Goal: Navigation & Orientation: Find specific page/section

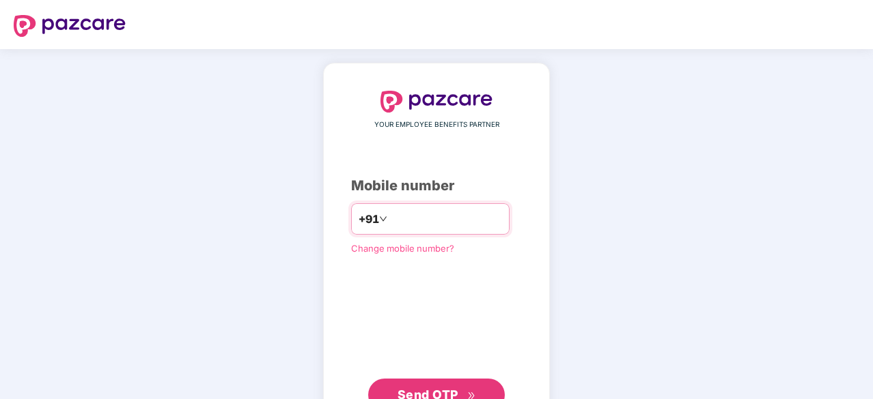
click at [412, 223] on input "number" at bounding box center [446, 219] width 112 height 22
type input "**********"
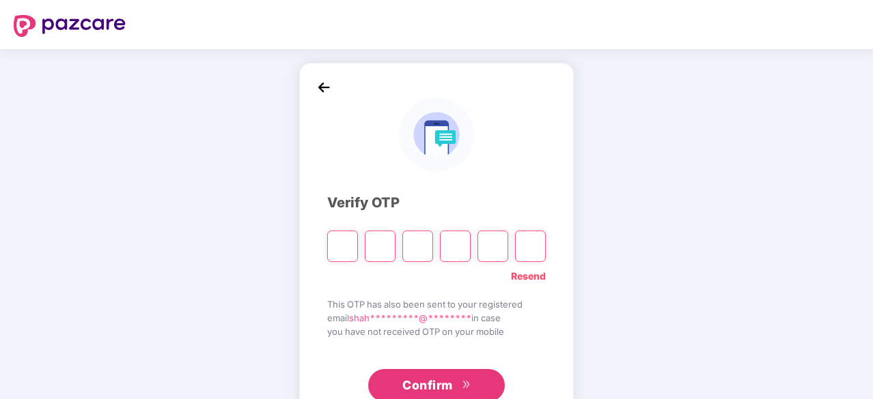
type input "*"
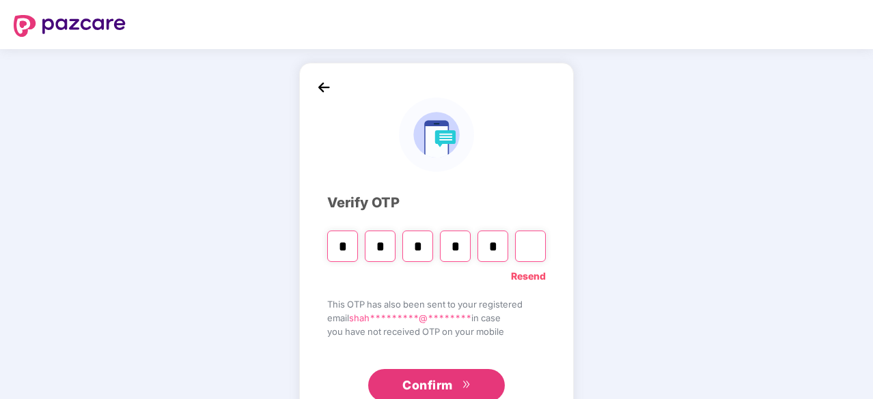
type input "*"
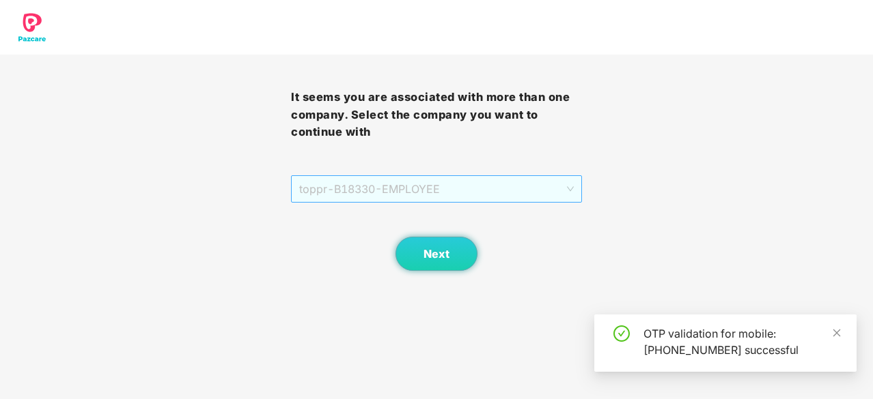
click at [445, 192] on span "toppr - B18330 - EMPLOYEE" at bounding box center [436, 189] width 274 height 26
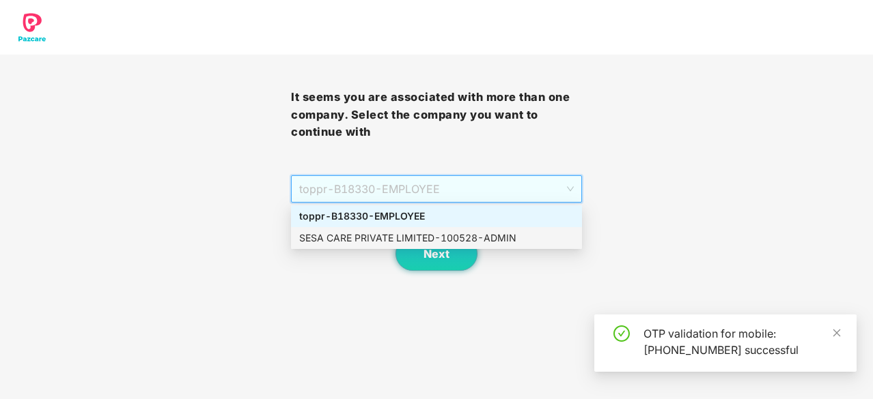
click at [445, 246] on div "SESA CARE PRIVATE LIMITED - 100528 - ADMIN" at bounding box center [436, 238] width 291 height 22
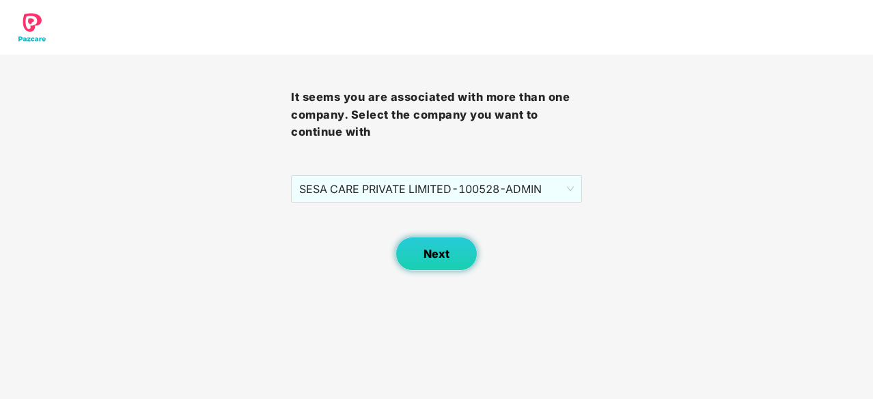
click at [445, 258] on span "Next" at bounding box center [436, 254] width 26 height 13
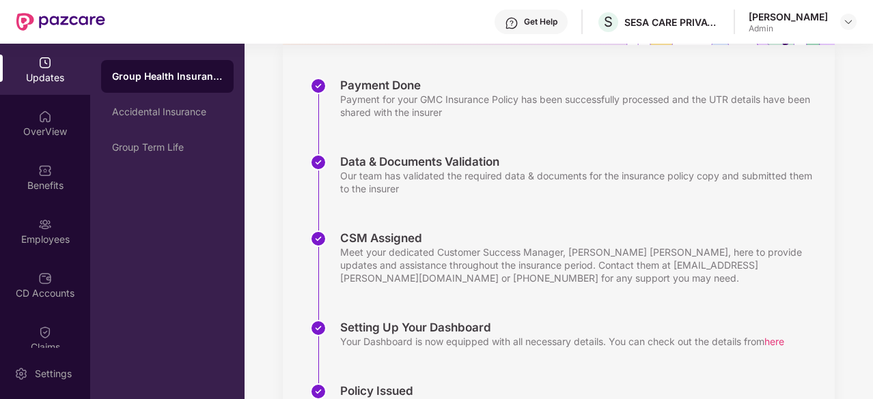
scroll to position [339, 0]
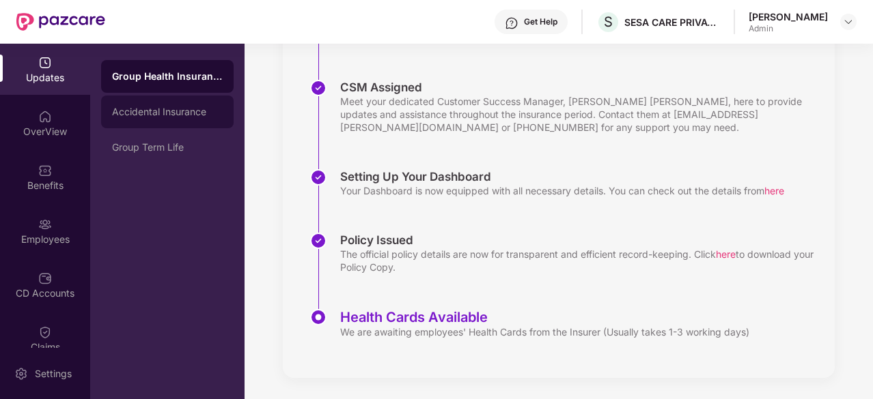
click at [153, 119] on div "Accidental Insurance" at bounding box center [167, 112] width 132 height 33
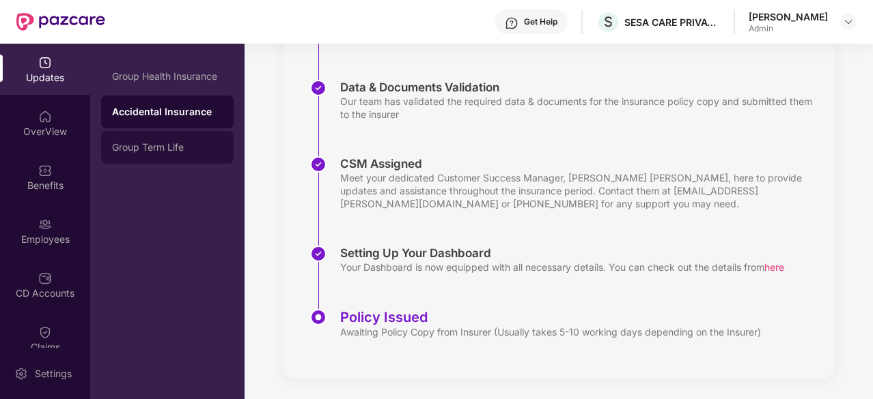
click at [150, 149] on div "Group Term Life" at bounding box center [167, 147] width 111 height 11
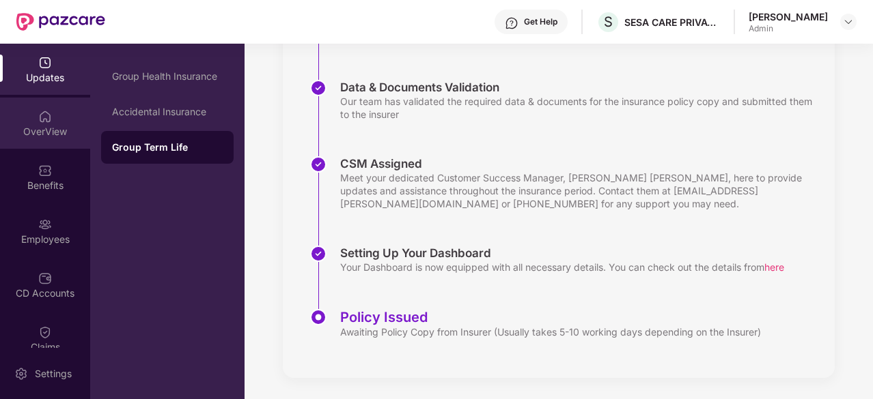
click at [37, 124] on div "OverView" at bounding box center [45, 123] width 90 height 51
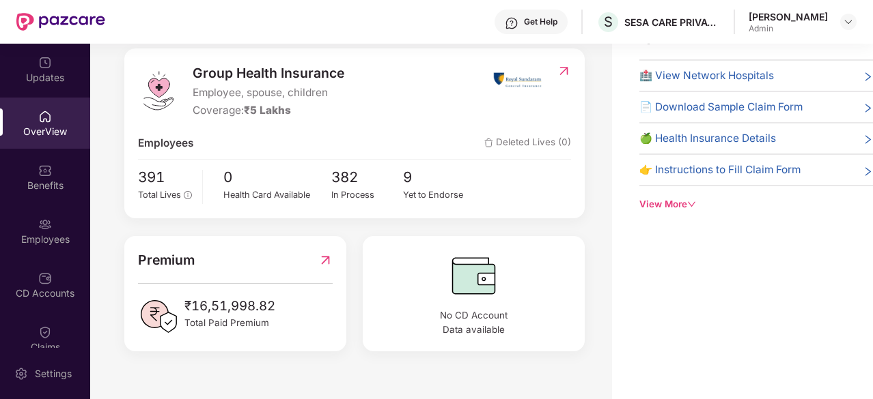
scroll to position [125, 0]
click at [636, 201] on div "Quick Links 🏥 View Network Hospitals 📄 Download Sample Claim Form 🍏 Health Insu…" at bounding box center [742, 119] width 261 height 184
click at [646, 203] on div "View More" at bounding box center [756, 204] width 234 height 14
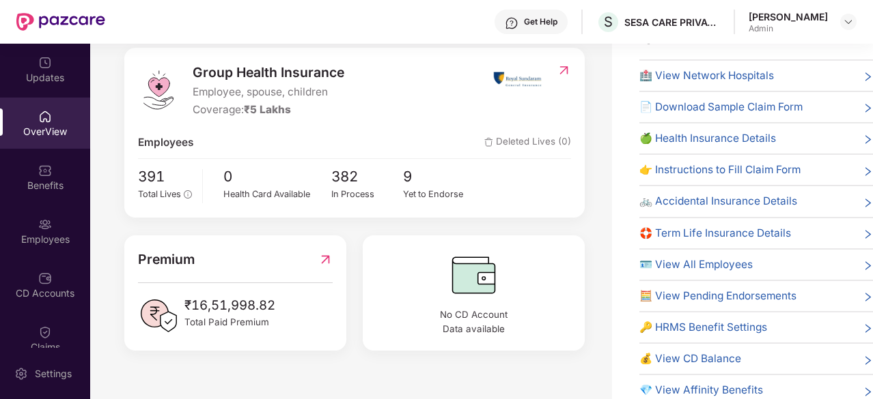
scroll to position [27, 0]
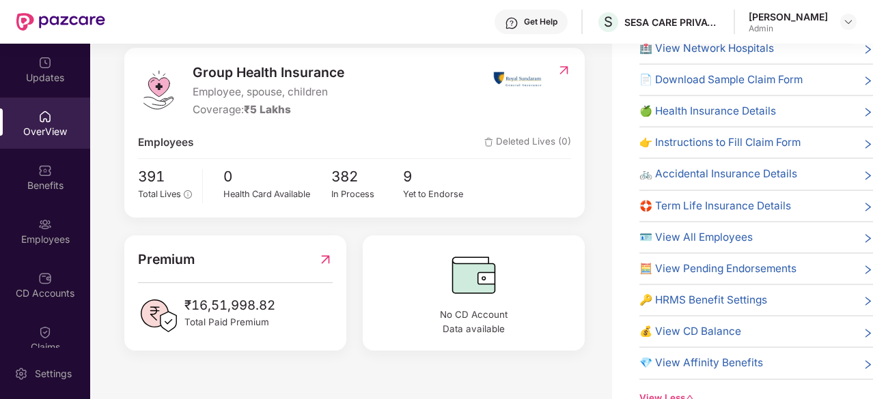
click at [718, 135] on span "👉 Instructions to Fill Claim Form" at bounding box center [719, 143] width 161 height 16
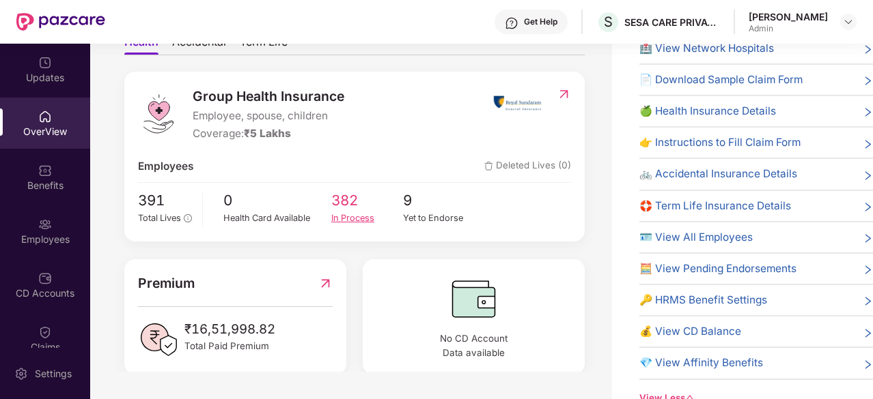
scroll to position [100, 0]
click at [407, 209] on span "9" at bounding box center [439, 202] width 72 height 23
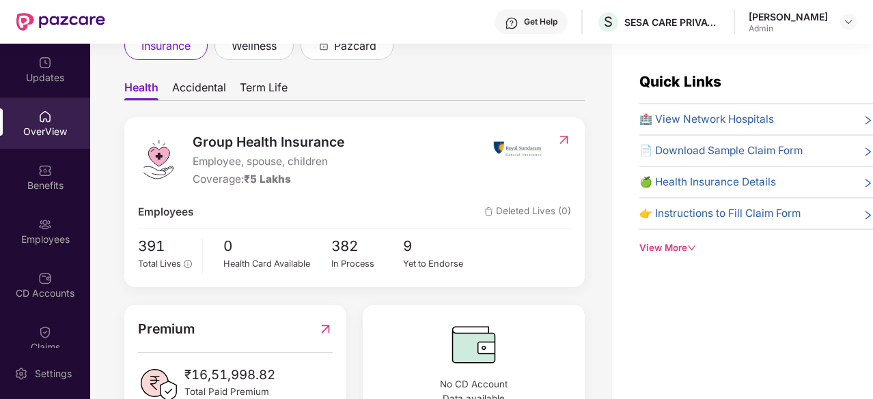
scroll to position [100, 0]
click at [40, 179] on div "Benefits" at bounding box center [45, 186] width 90 height 14
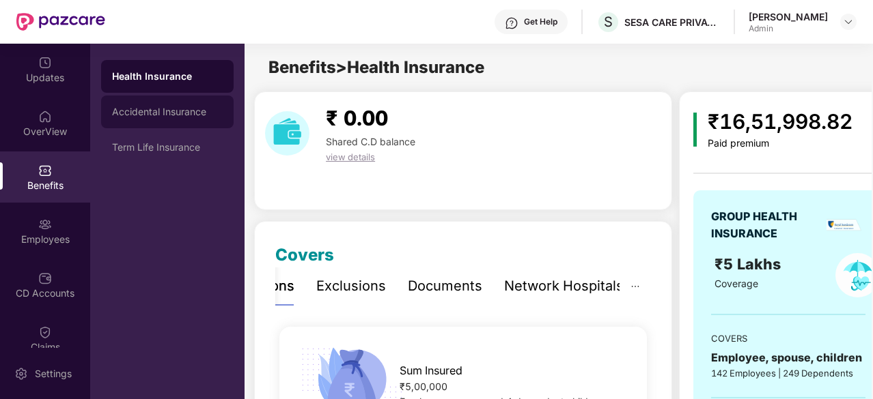
click at [135, 113] on div "Accidental Insurance" at bounding box center [167, 112] width 111 height 11
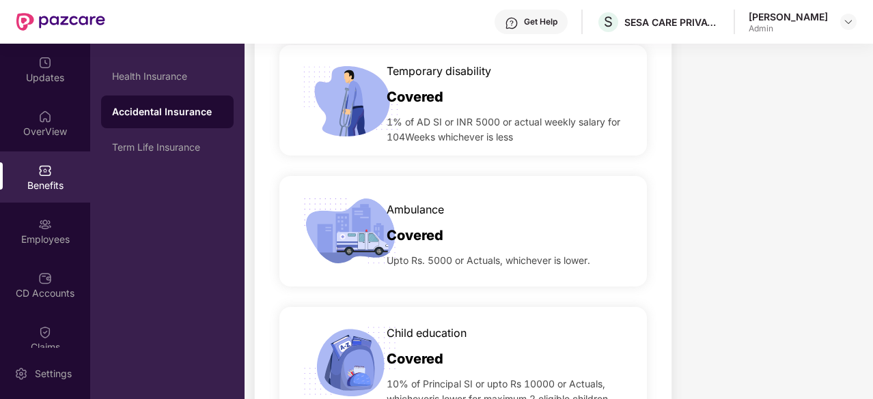
scroll to position [906, 0]
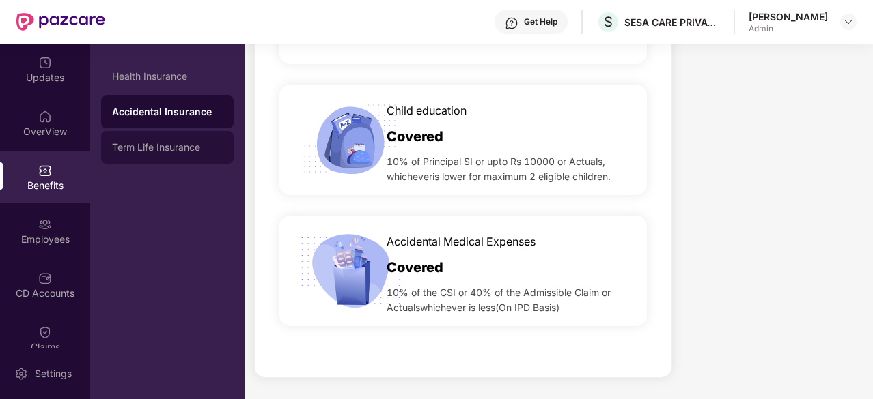
click at [127, 143] on div "Term Life Insurance" at bounding box center [167, 147] width 111 height 11
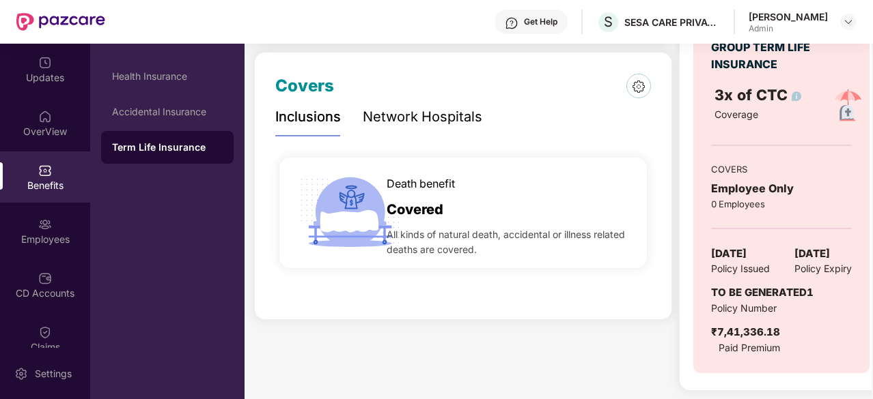
scroll to position [187, 0]
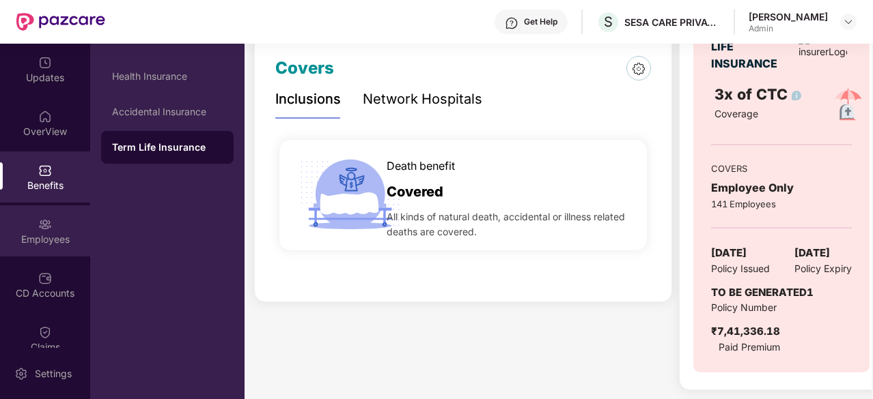
click at [38, 231] on img at bounding box center [45, 225] width 14 height 14
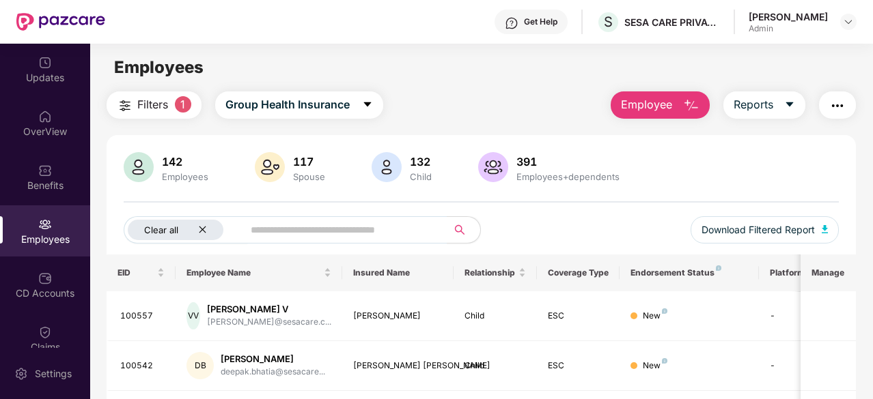
click at [200, 229] on icon "close" at bounding box center [202, 229] width 9 height 9
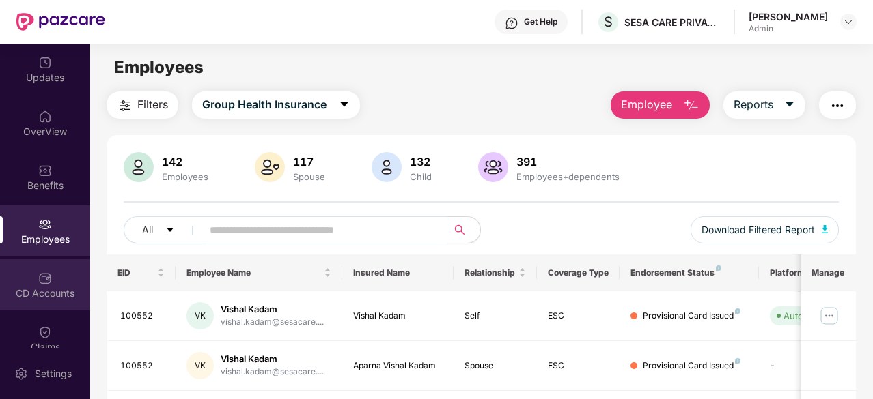
click at [41, 287] on div "CD Accounts" at bounding box center [45, 294] width 90 height 14
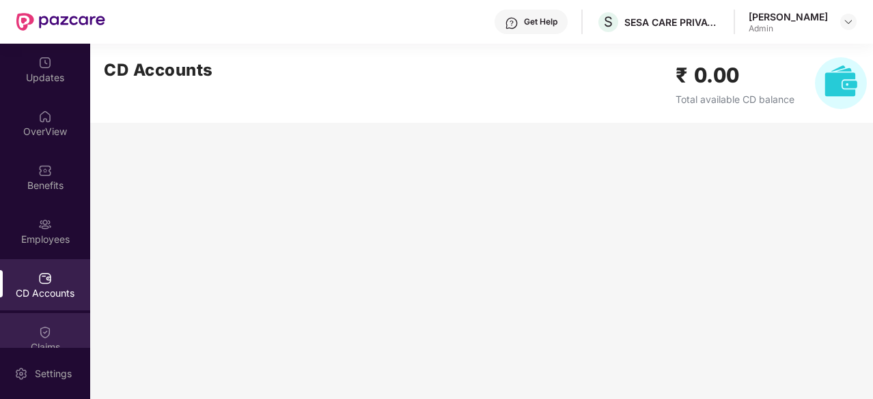
click at [38, 336] on img at bounding box center [45, 333] width 14 height 14
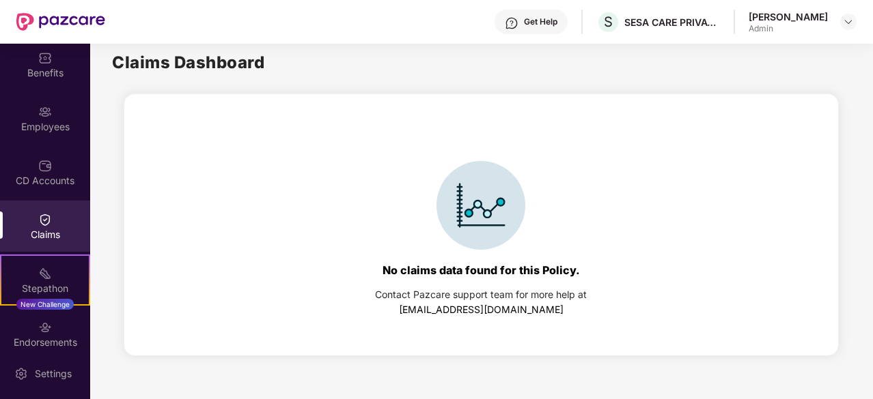
scroll to position [113, 0]
click at [44, 320] on img at bounding box center [45, 327] width 14 height 14
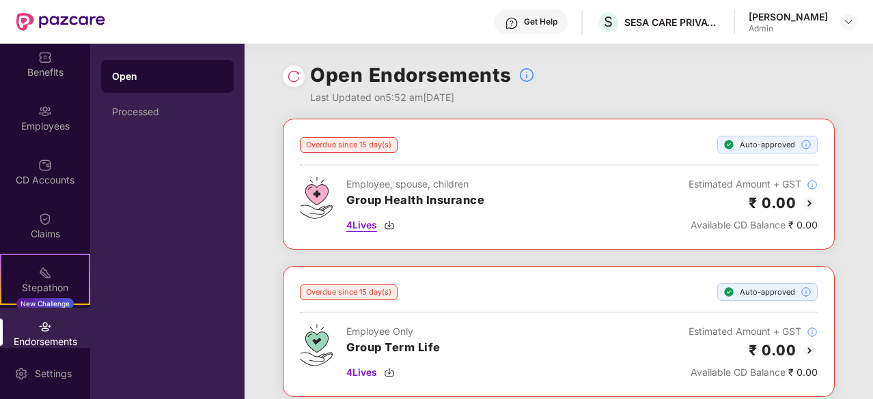
click at [356, 227] on span "4 Lives" at bounding box center [361, 225] width 31 height 15
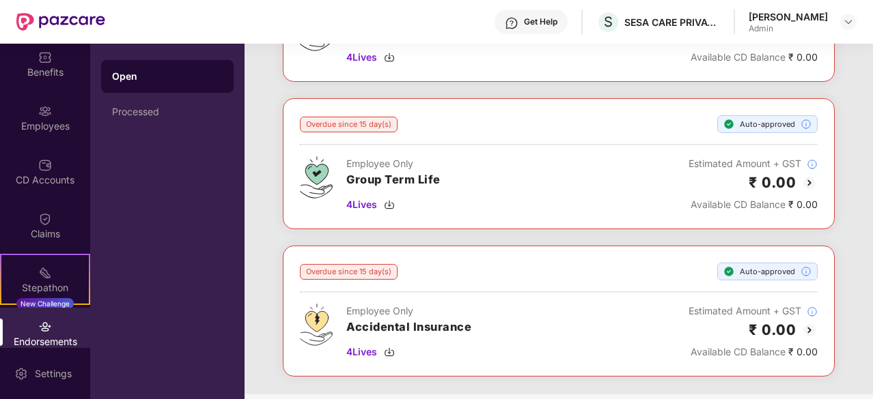
scroll to position [169, 0]
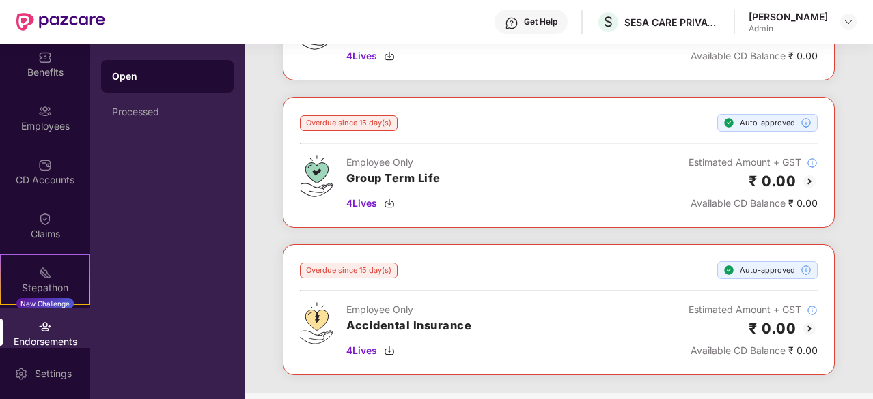
click at [358, 348] on span "4 Lives" at bounding box center [361, 350] width 31 height 15
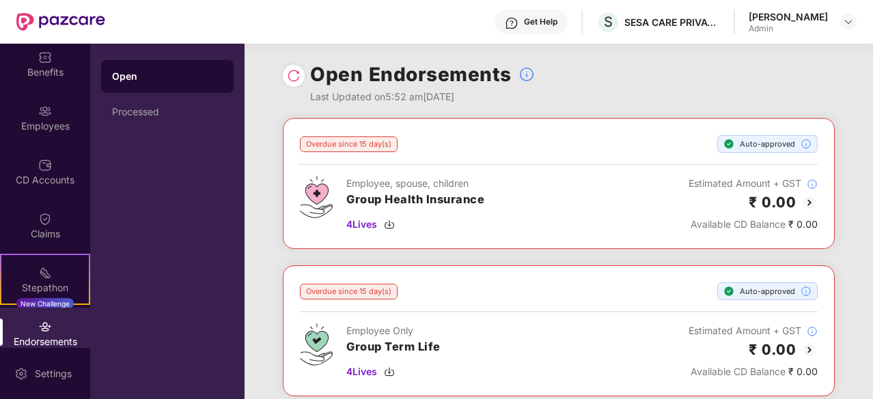
scroll to position [180, 0]
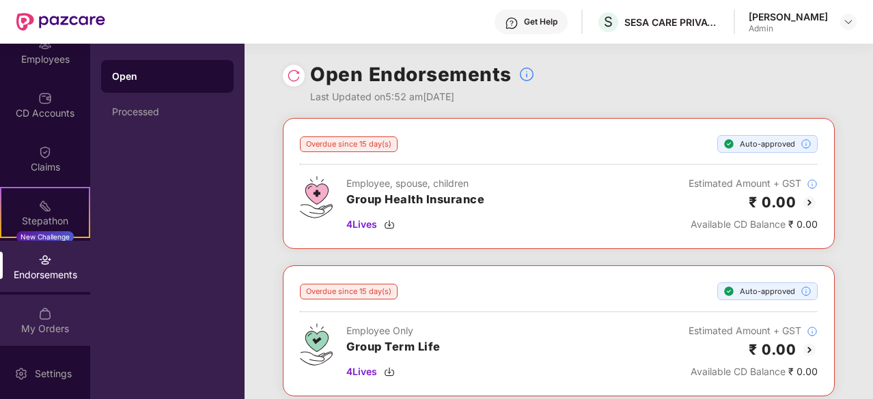
click at [48, 312] on img at bounding box center [45, 314] width 14 height 14
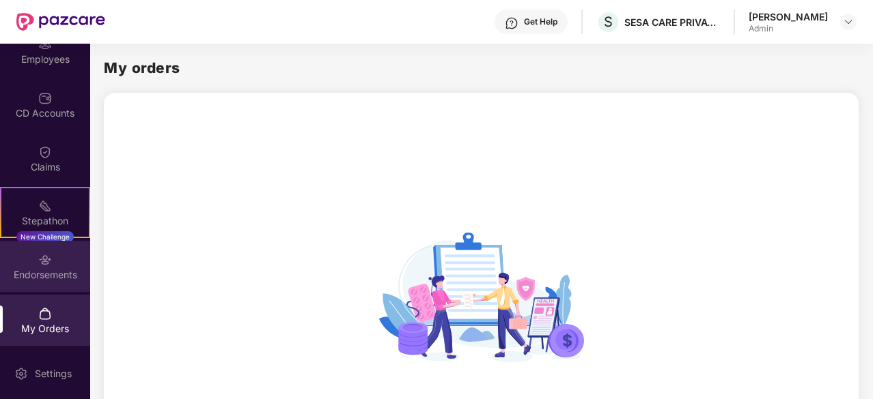
click at [45, 283] on div "Endorsements" at bounding box center [45, 266] width 90 height 51
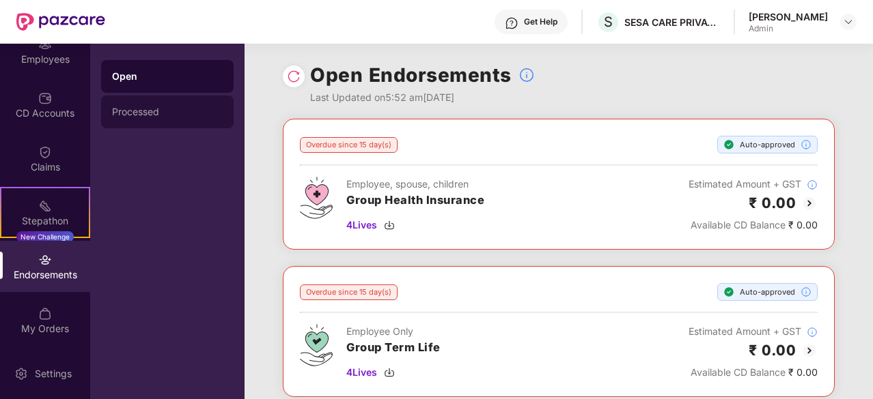
click at [156, 114] on div "Processed" at bounding box center [167, 112] width 111 height 11
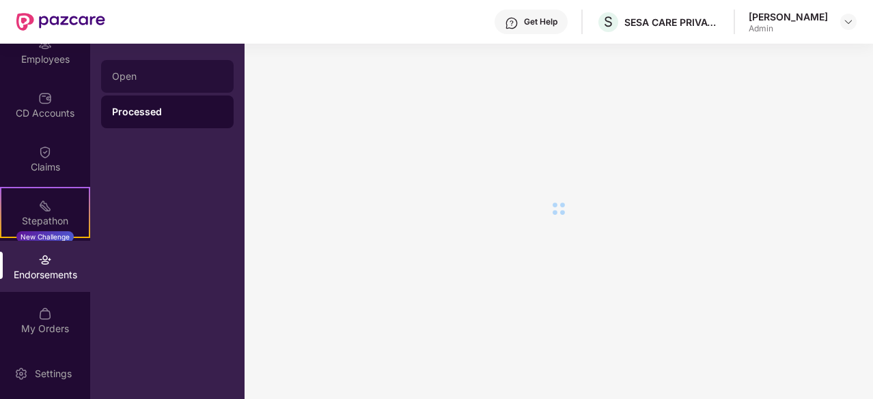
click at [145, 73] on div "Open" at bounding box center [167, 76] width 111 height 11
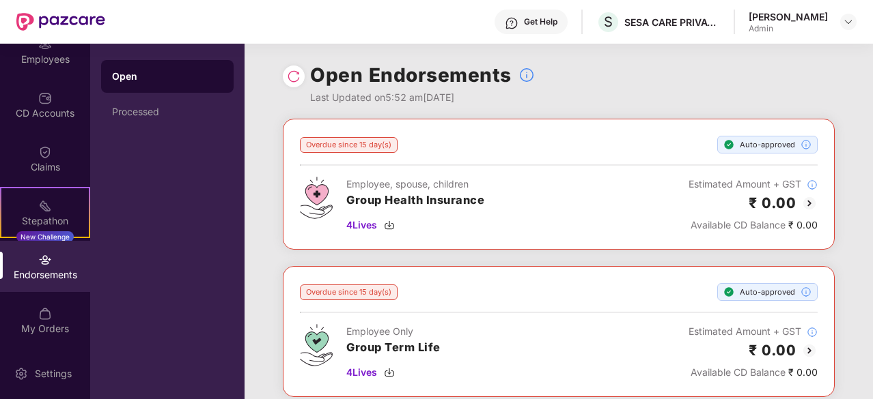
click at [88, 192] on div "Updates OverView Benefits Employees CD Accounts Claims Stepathon New Challenge …" at bounding box center [45, 196] width 90 height 305
click at [154, 109] on div "Processed" at bounding box center [167, 112] width 111 height 11
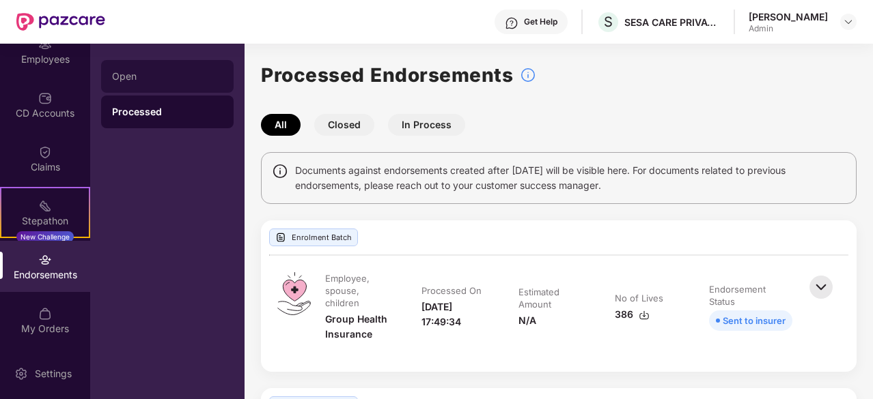
click at [126, 79] on div "Open" at bounding box center [167, 76] width 111 height 11
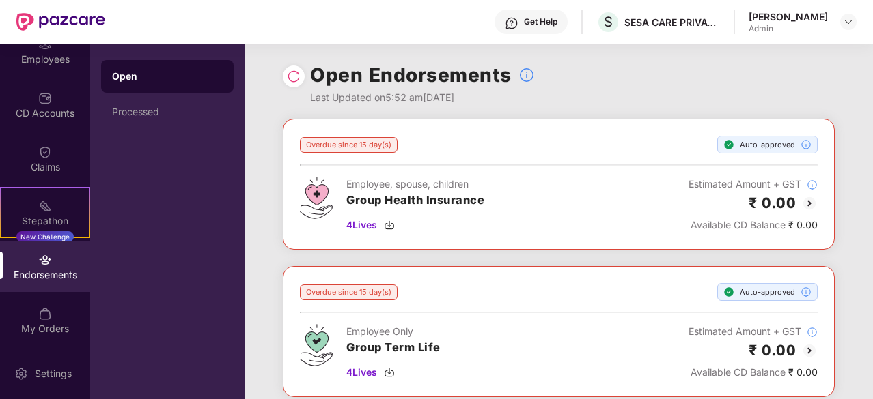
click at [785, 26] on div "Admin" at bounding box center [787, 28] width 79 height 11
click at [848, 24] on img at bounding box center [848, 21] width 11 height 11
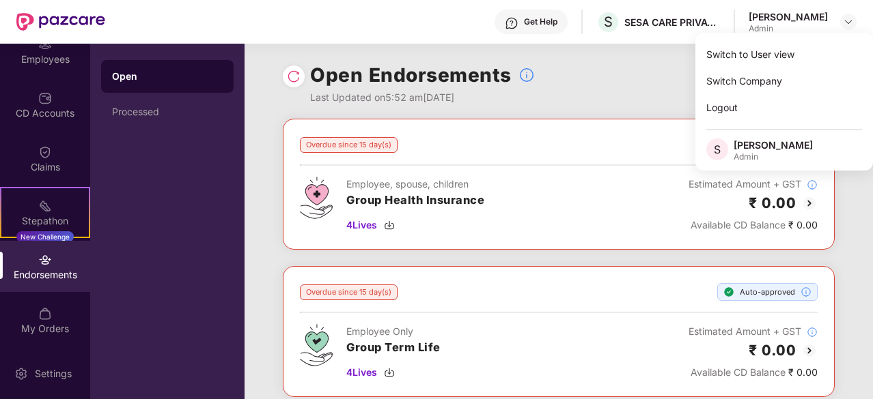
click at [567, 96] on div "Open Endorsements Last Updated on 5:52 am[DATE]" at bounding box center [559, 81] width 552 height 75
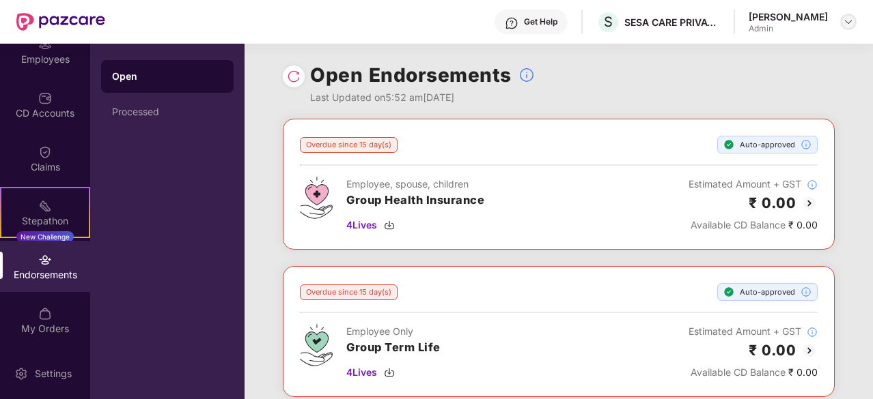
click at [845, 27] on img at bounding box center [848, 21] width 11 height 11
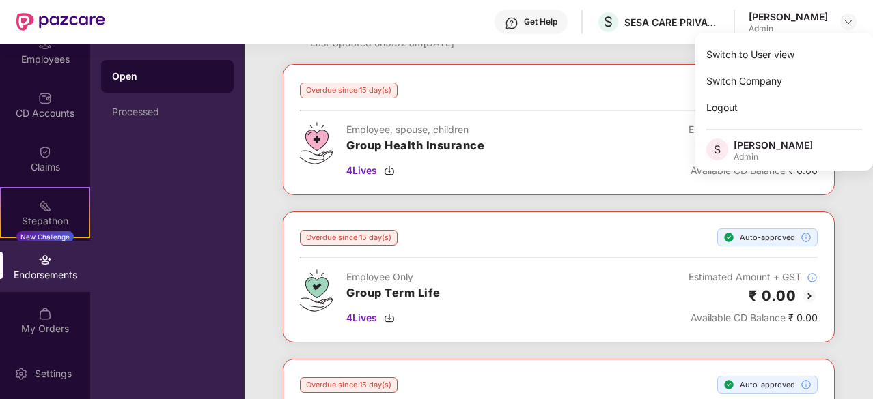
scroll to position [55, 0]
click at [220, 199] on div "Open Processed" at bounding box center [167, 222] width 154 height 356
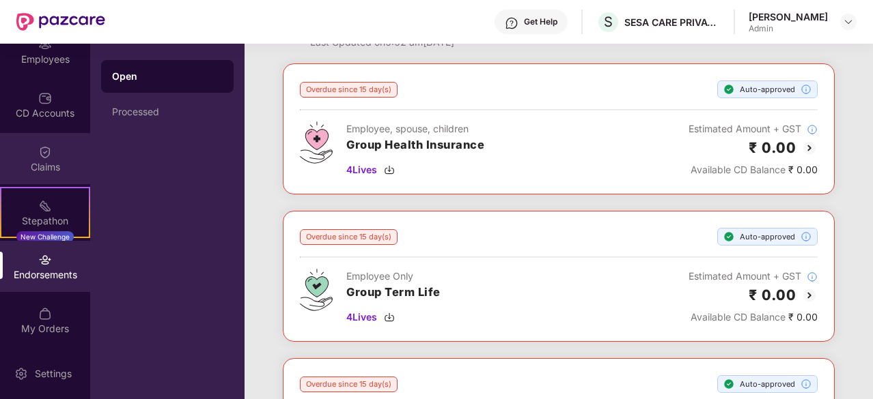
click at [42, 152] on img at bounding box center [45, 152] width 14 height 14
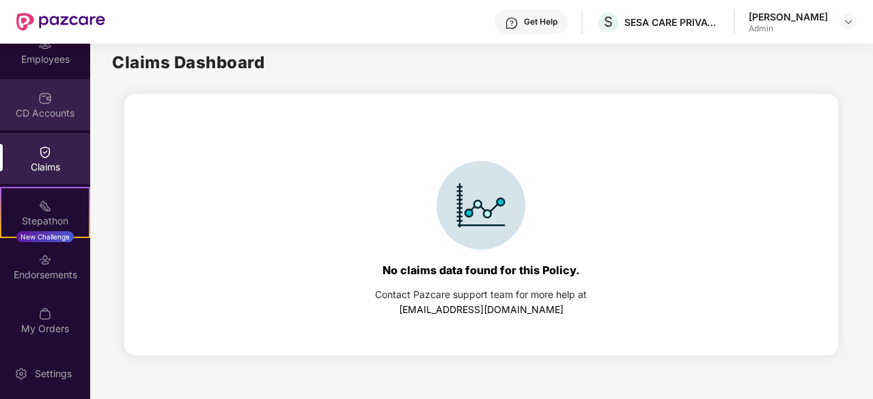
click at [51, 109] on div "CD Accounts" at bounding box center [45, 114] width 90 height 14
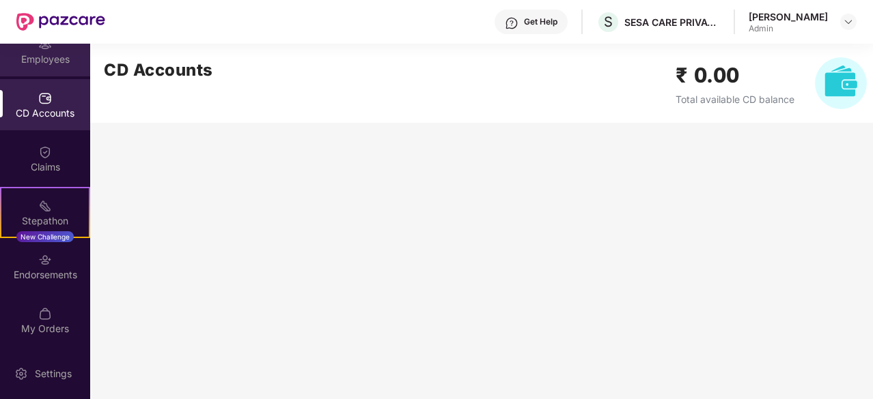
click at [53, 57] on div "Employees" at bounding box center [45, 60] width 90 height 14
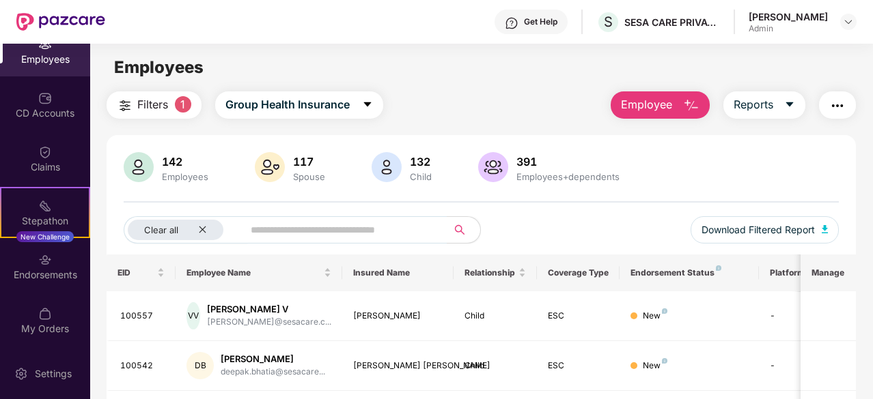
scroll to position [3, 0]
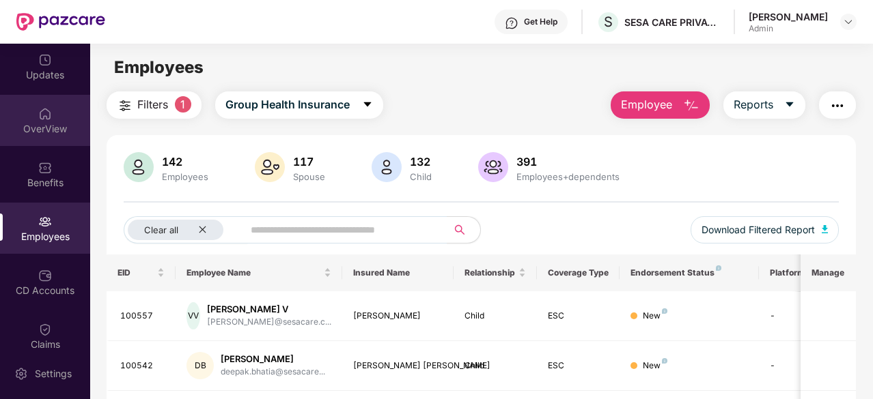
click at [41, 122] on div "OverView" at bounding box center [45, 129] width 90 height 14
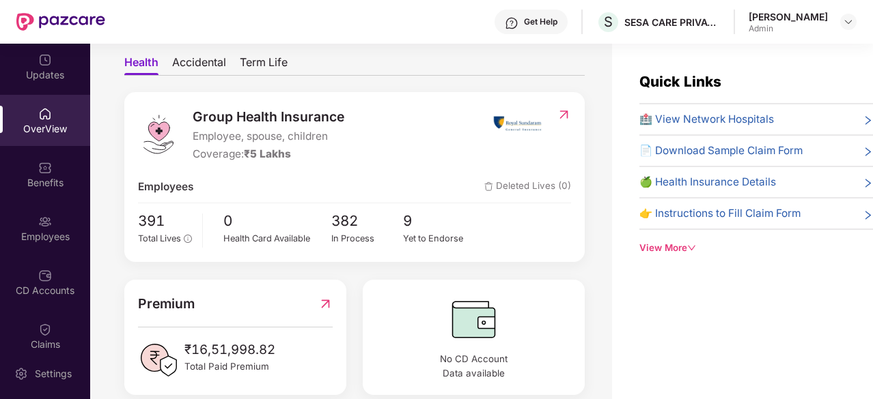
scroll to position [125, 0]
click at [425, 234] on div "Yet to Endorse" at bounding box center [439, 238] width 72 height 14
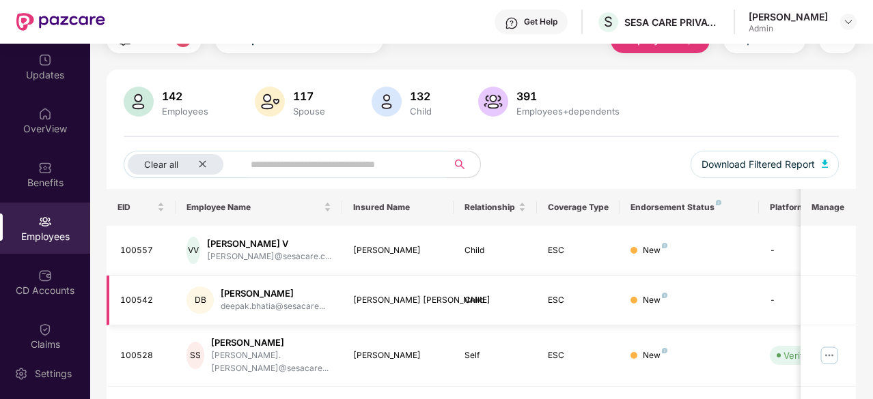
scroll to position [38, 0]
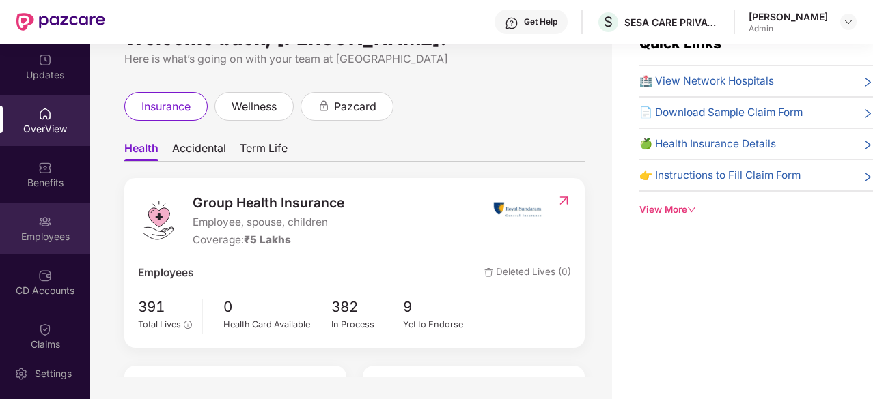
click at [46, 229] on div "Employees" at bounding box center [45, 228] width 90 height 51
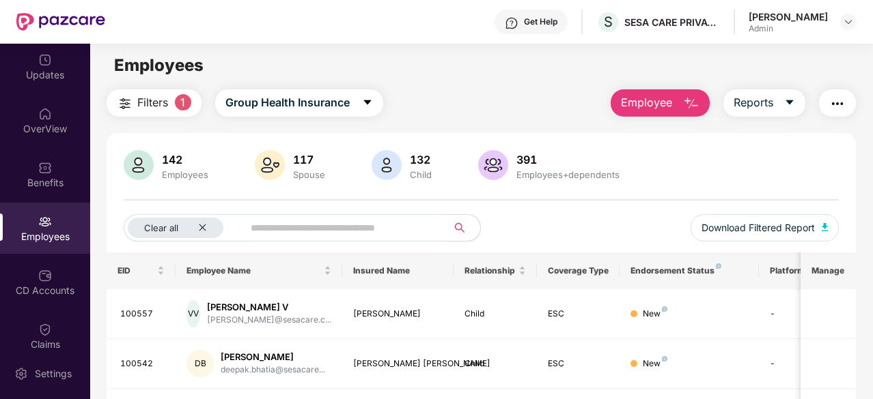
scroll to position [1, 0]
click at [203, 223] on div "Clear all" at bounding box center [176, 228] width 96 height 20
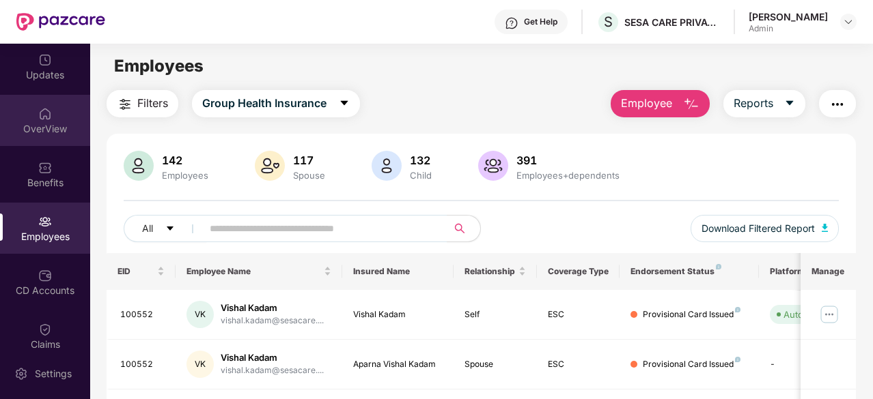
click at [34, 103] on div "OverView" at bounding box center [45, 120] width 90 height 51
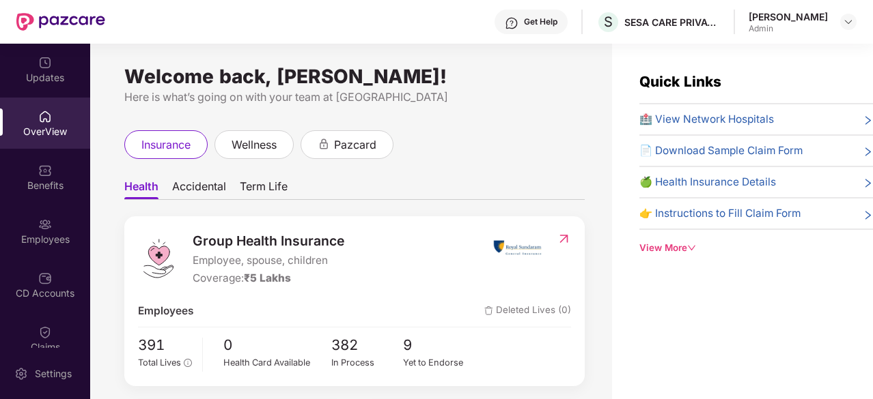
click at [837, 21] on div "[PERSON_NAME] Admin" at bounding box center [802, 22] width 108 height 24
click at [843, 23] on img at bounding box center [848, 21] width 11 height 11
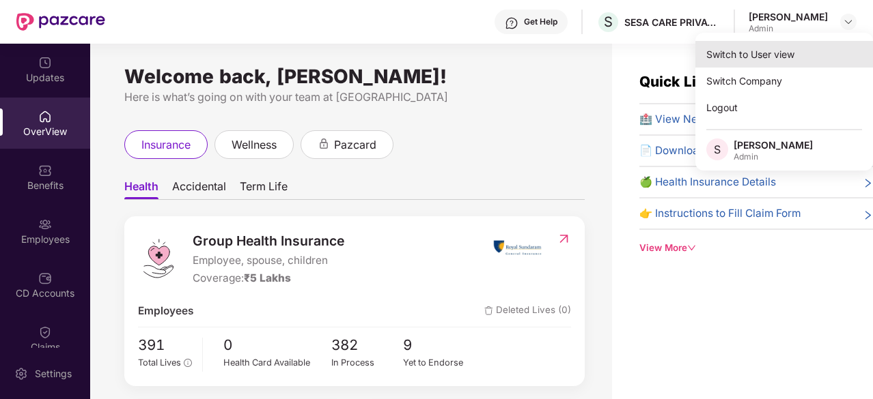
click at [736, 58] on div "Switch to User view" at bounding box center [784, 54] width 178 height 27
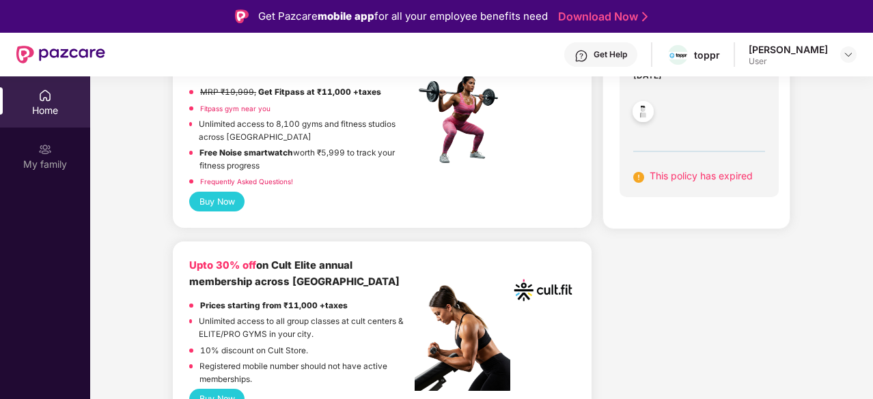
scroll to position [307, 0]
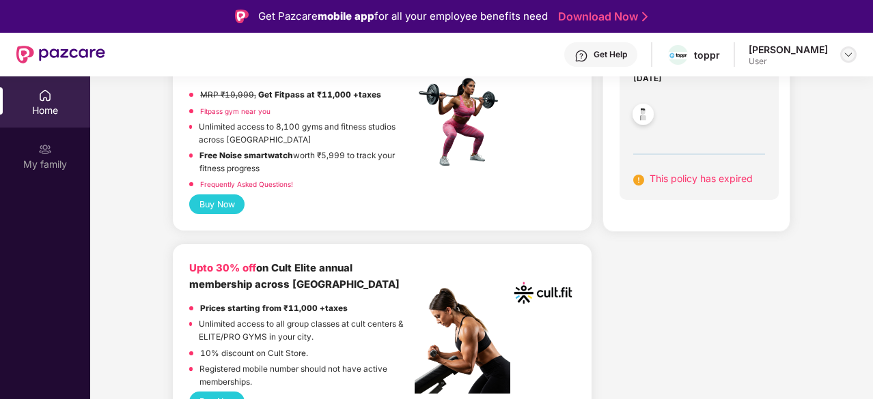
click at [845, 56] on img at bounding box center [848, 54] width 11 height 11
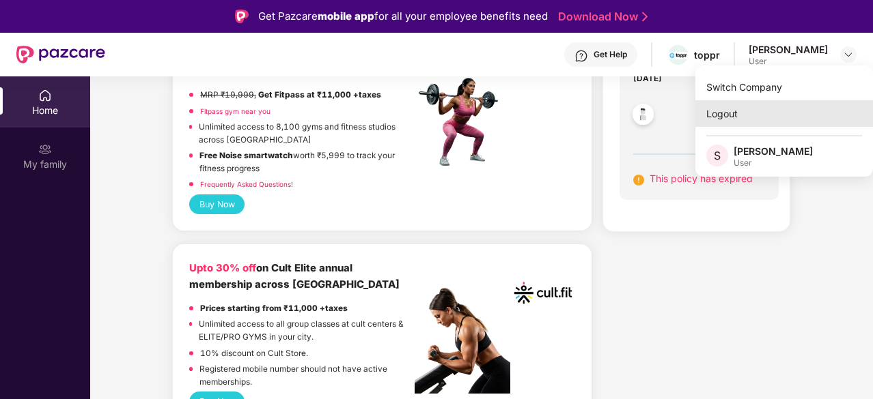
click at [725, 113] on div "Logout" at bounding box center [784, 113] width 178 height 27
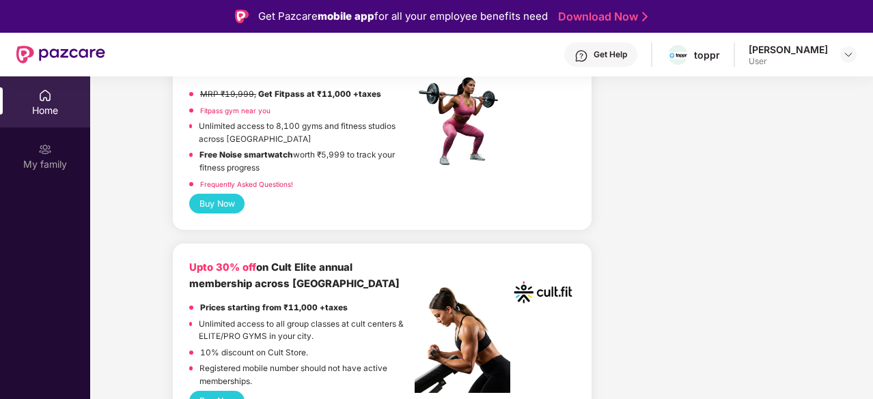
scroll to position [306, 0]
